Goal: Task Accomplishment & Management: Manage account settings

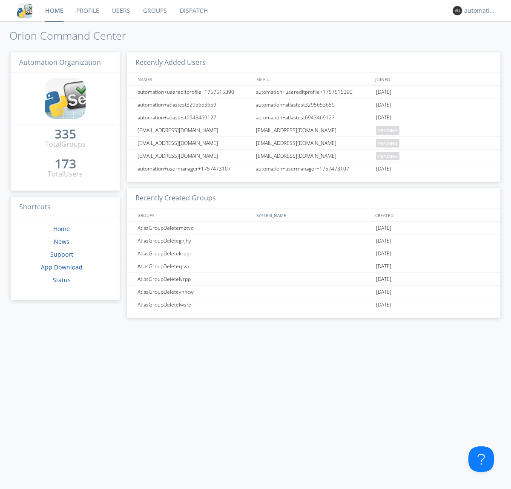
click at [193, 11] on link "Dispatch" at bounding box center [193, 10] width 41 height 21
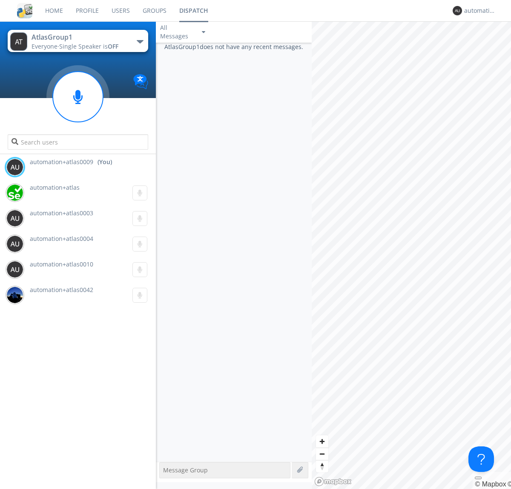
click at [140, 41] on div "button" at bounding box center [140, 41] width 7 height 3
click at [0, 0] on span "AtlasGroupDispatch5" at bounding box center [0, 0] width 0 height 0
click at [478, 11] on div "automation+atlas0009" at bounding box center [481, 10] width 32 height 9
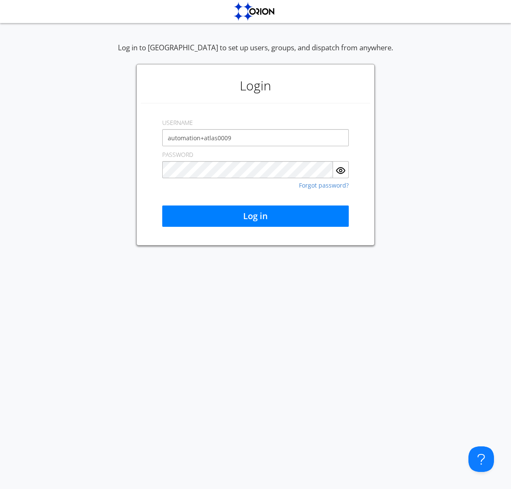
type input "automation+atlas0009"
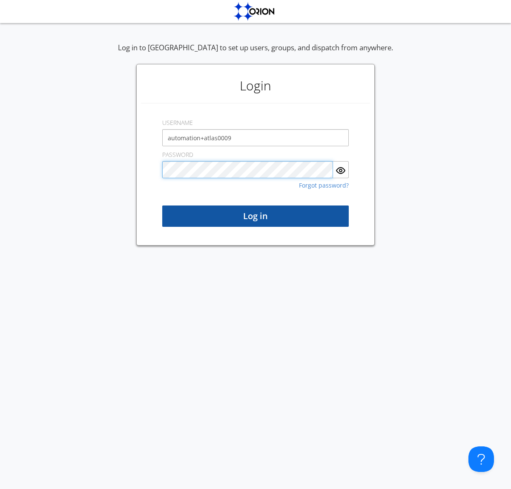
click at [256, 216] on button "Log in" at bounding box center [255, 215] width 187 height 21
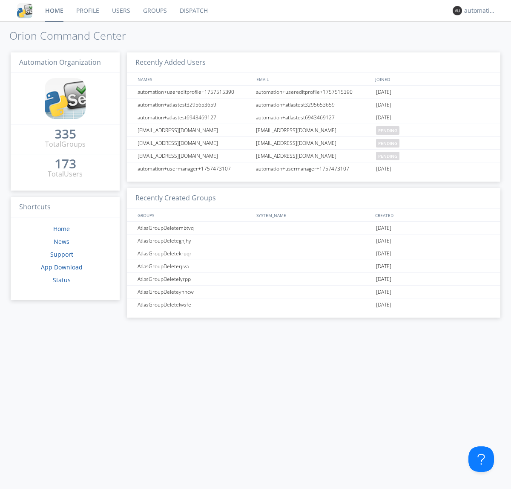
click at [193, 11] on link "Dispatch" at bounding box center [193, 10] width 41 height 21
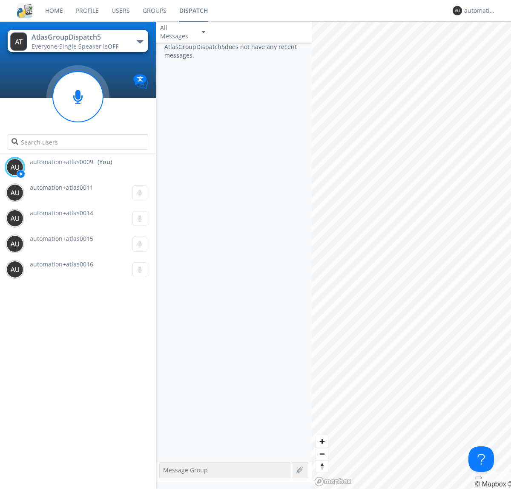
click at [140, 41] on div "button" at bounding box center [140, 41] width 7 height 3
click at [0, 0] on span "AtlasGroup1" at bounding box center [0, 0] width 0 height 0
click at [478, 11] on div "automation+atlas0009" at bounding box center [481, 10] width 32 height 9
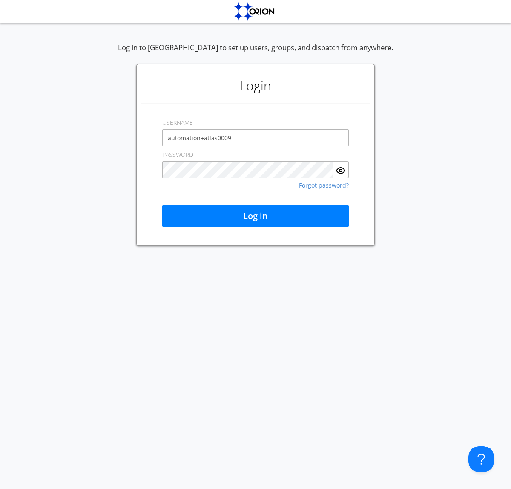
type input "automation+atlas0009"
click at [256, 216] on button "Log in" at bounding box center [255, 215] width 187 height 21
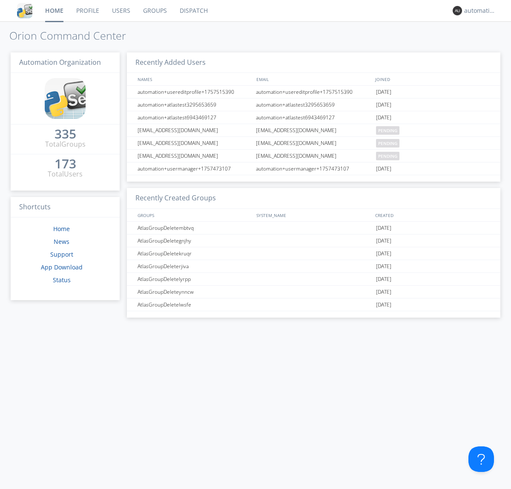
click at [193, 11] on link "Dispatch" at bounding box center [193, 10] width 41 height 21
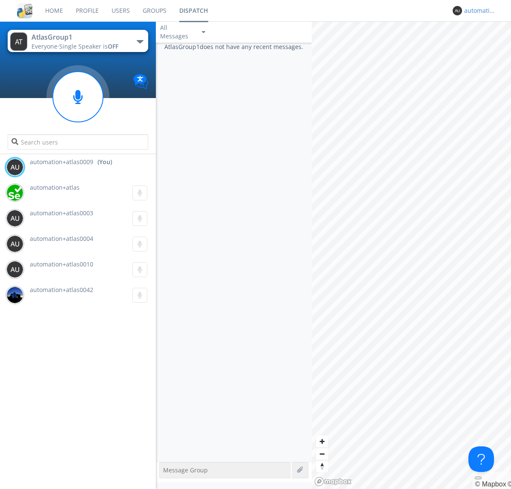
click at [478, 11] on div "automation+atlas0009" at bounding box center [481, 10] width 32 height 9
